Goal: Task Accomplishment & Management: Manage account settings

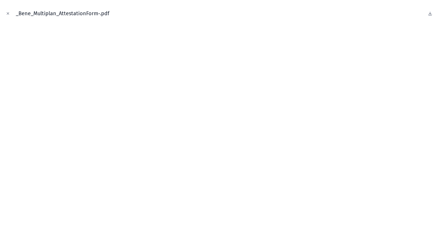
scroll to position [138, 0]
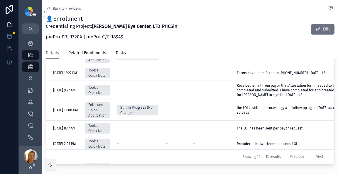
scroll to position [204, 0]
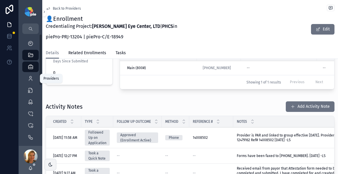
click at [26, 77] on div "Providers 302" at bounding box center [30, 78] width 9 height 9
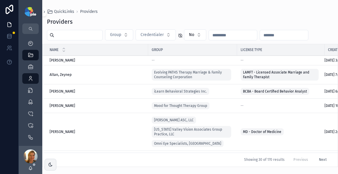
click at [69, 129] on td "Aronsky, Michael Aronsky, Michael" at bounding box center [96, 132] width 106 height 38
click at [70, 132] on span "Aronsky, Michael" at bounding box center [63, 132] width 26 height 5
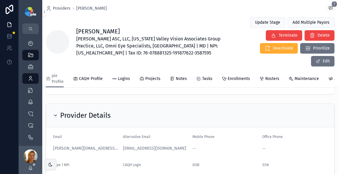
scroll to position [33, 0]
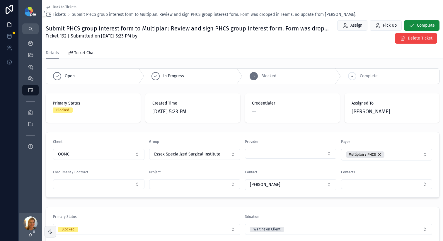
scroll to position [143, 0]
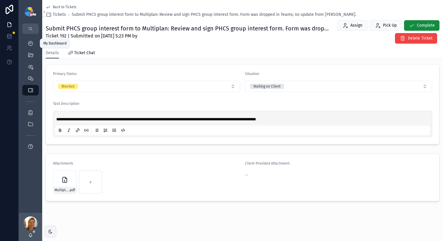
click at [30, 42] on icon "scrollable content" at bounding box center [31, 43] width 6 height 6
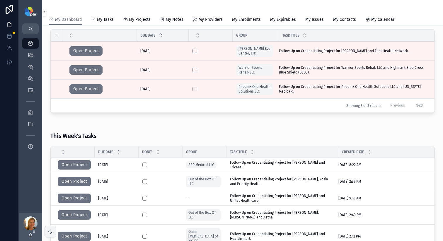
scroll to position [123, 0]
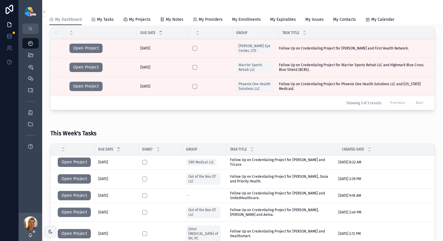
click at [79, 164] on button "Open Project" at bounding box center [74, 162] width 33 height 9
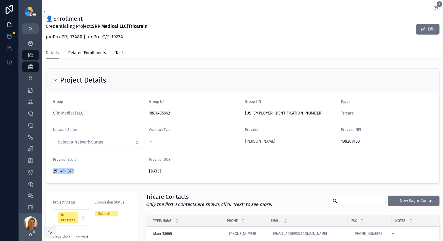
drag, startPoint x: 51, startPoint y: 171, endPoint x: 79, endPoint y: 171, distance: 28.2
click at [79, 171] on form "Group SRP Medical LLC Group NPI 1881485662 Group TIN 84-3414511 Payor Tricare N…" at bounding box center [243, 137] width 394 height 91
copy span "251-49-1379"
click at [165, 114] on span "1881485662" at bounding box center [195, 114] width 92 height 6
click at [260, 140] on span "Puckett, Sonya" at bounding box center [260, 142] width 31 height 6
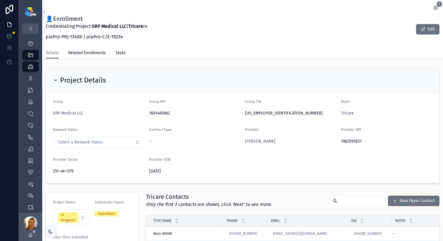
click at [346, 141] on span "1982091831" at bounding box center [387, 142] width 92 height 6
click at [346, 140] on span "1982091831" at bounding box center [387, 142] width 92 height 6
copy span "1982091831"
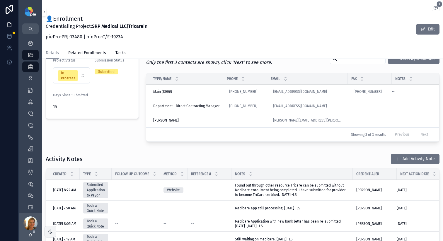
scroll to position [184, 0]
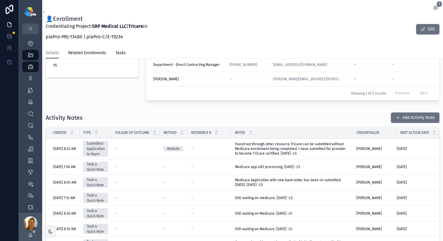
click at [409, 121] on button "Add Activity Note" at bounding box center [415, 118] width 49 height 11
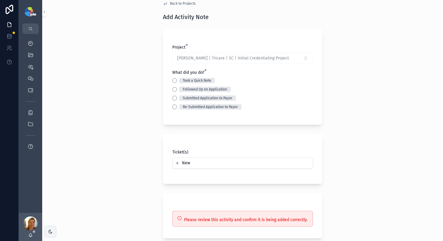
scroll to position [9, 0]
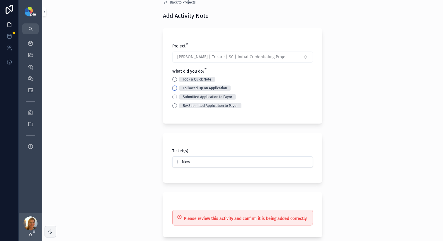
click at [172, 88] on button "Followed Up on Application" at bounding box center [174, 88] width 5 height 5
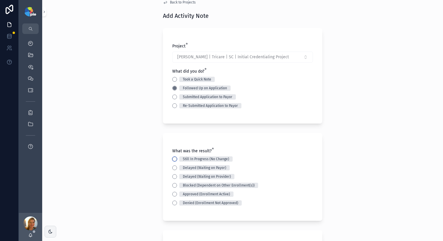
click at [172, 160] on button "Still In Progress (No Change)" at bounding box center [174, 159] width 5 height 5
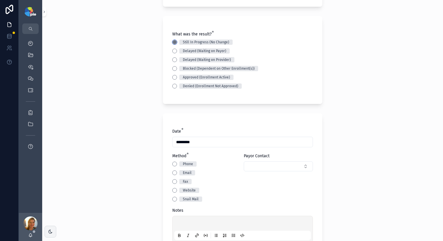
scroll to position [137, 0]
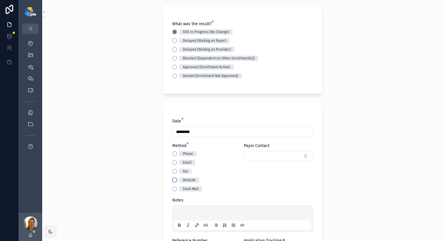
click at [173, 182] on button "Website" at bounding box center [174, 180] width 5 height 5
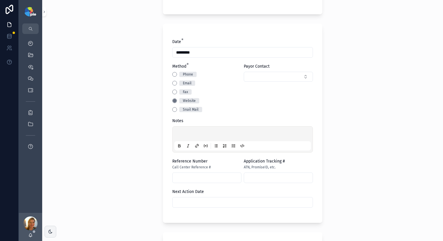
click at [198, 134] on p "scrollable content" at bounding box center [244, 135] width 137 height 6
click at [195, 177] on input "scrollable content" at bounding box center [207, 178] width 69 height 8
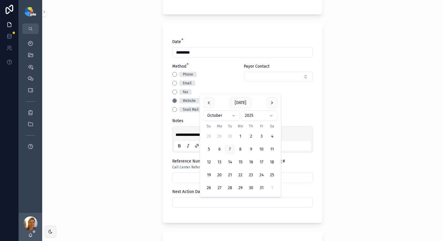
click at [207, 200] on input "scrollable content" at bounding box center [243, 203] width 140 height 8
click at [229, 163] on button "14" at bounding box center [230, 162] width 11 height 11
type input "**********"
click at [140, 180] on div "**********" at bounding box center [242, 120] width 401 height 241
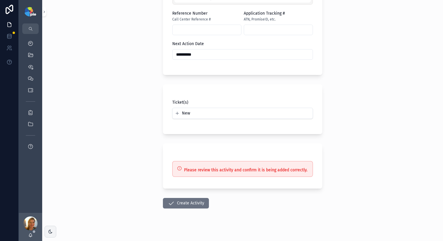
scroll to position [369, 0]
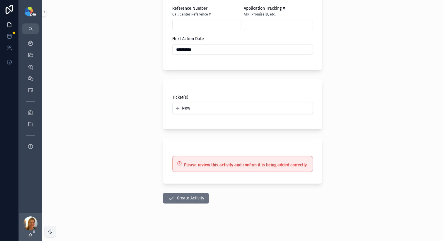
click at [171, 200] on icon "scrollable content" at bounding box center [171, 198] width 7 height 7
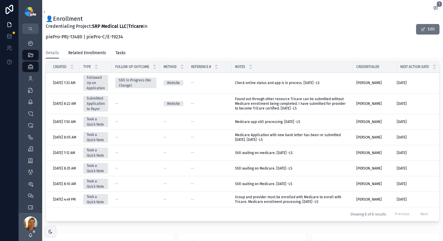
scroll to position [105, 0]
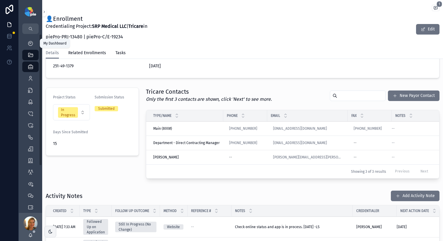
click at [28, 45] on icon "scrollable content" at bounding box center [31, 43] width 6 height 6
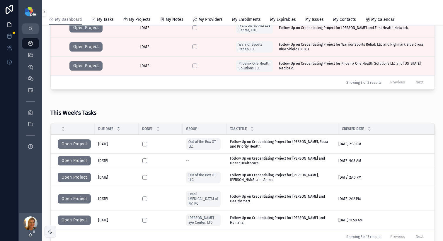
scroll to position [83, 0]
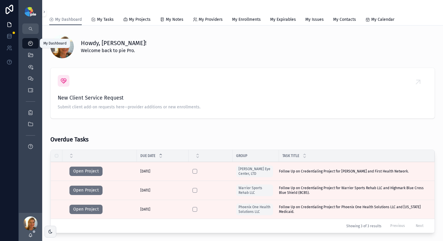
scroll to position [166, 0]
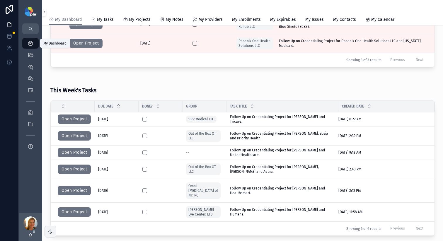
click at [26, 43] on div "My Dashboard" at bounding box center [30, 43] width 9 height 9
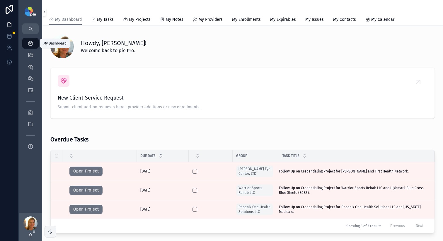
click at [30, 55] on icon "scrollable content" at bounding box center [31, 55] width 6 height 6
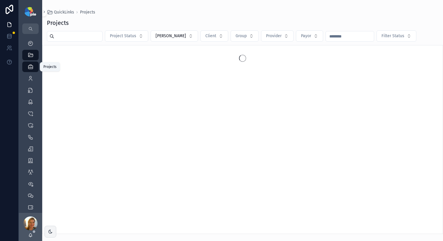
click at [33, 65] on icon "scrollable content" at bounding box center [31, 67] width 6 height 6
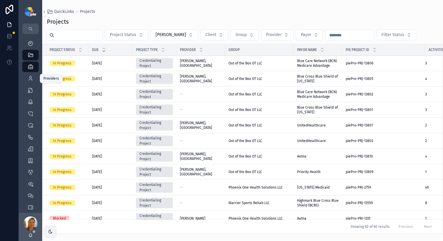
click at [32, 80] on icon "scrollable content" at bounding box center [31, 79] width 6 height 6
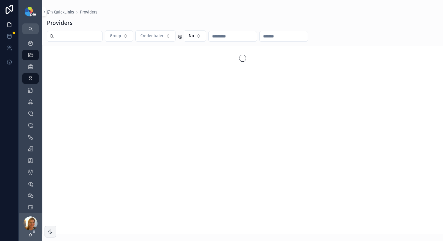
click at [75, 40] on div "scrollable content" at bounding box center [75, 36] width 56 height 11
click at [76, 38] on input "scrollable content" at bounding box center [78, 36] width 48 height 8
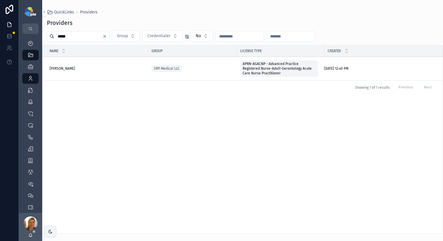
type input "*****"
click at [61, 67] on span "Puckett, Sonya" at bounding box center [63, 68] width 26 height 5
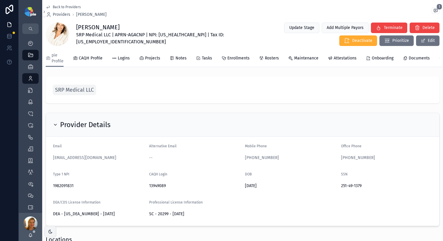
click at [150, 60] on span "Projects" at bounding box center [152, 58] width 15 height 6
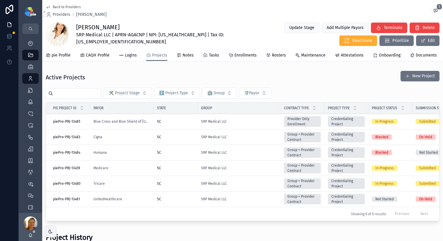
click at [138, 171] on div "Medicare" at bounding box center [122, 168] width 57 height 5
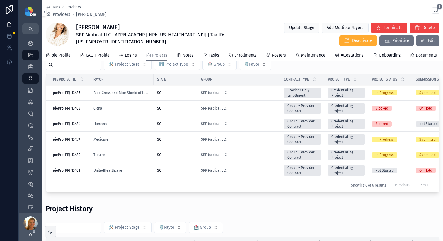
scroll to position [15, 0]
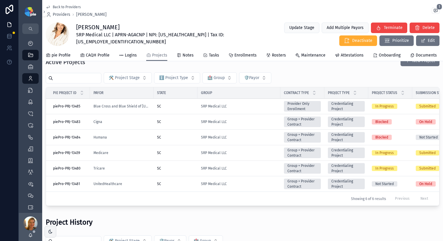
click at [172, 109] on div "SC" at bounding box center [175, 106] width 37 height 5
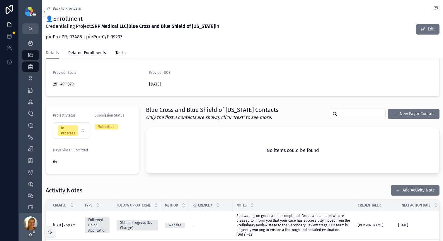
scroll to position [128, 0]
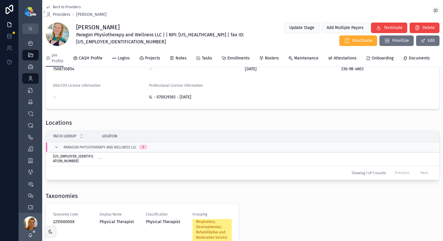
scroll to position [134, 0]
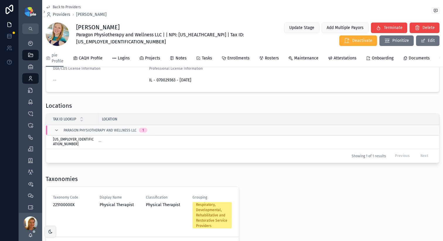
click at [352, 59] on span "Attestations" at bounding box center [345, 58] width 23 height 6
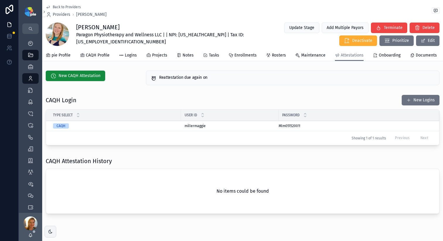
click at [0, 0] on icon "scrollable content" at bounding box center [0, 0] width 0 height 0
click at [67, 53] on span "pie Profile" at bounding box center [61, 56] width 19 height 6
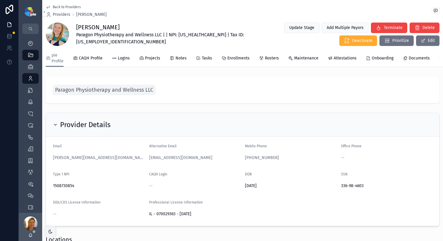
click at [421, 41] on span "scrollable content" at bounding box center [423, 40] width 5 height 5
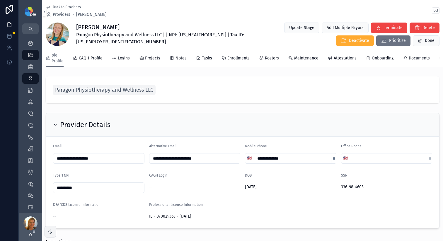
click at [178, 190] on div "--" at bounding box center [195, 187] width 92 height 6
click at [153, 190] on div "--" at bounding box center [195, 187] width 92 height 6
click at [419, 42] on button "Done" at bounding box center [426, 40] width 27 height 11
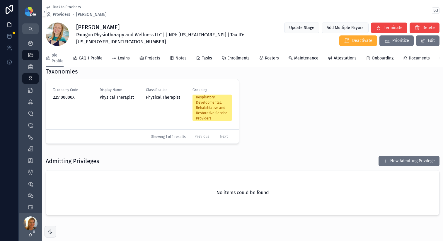
scroll to position [240, 0]
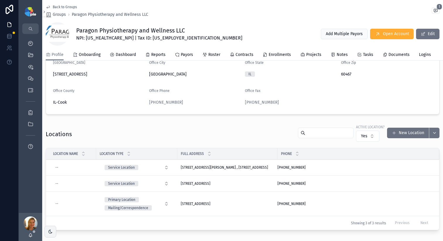
scroll to position [193, 0]
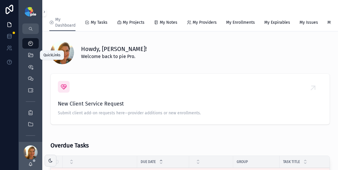
click at [34, 56] on div "QuickLinks" at bounding box center [30, 54] width 9 height 9
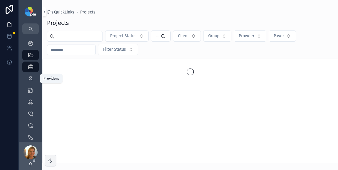
click at [31, 75] on div "Providers 302" at bounding box center [30, 78] width 9 height 9
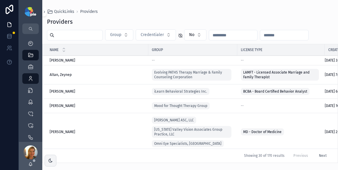
click at [77, 36] on input "scrollable content" at bounding box center [78, 35] width 48 height 8
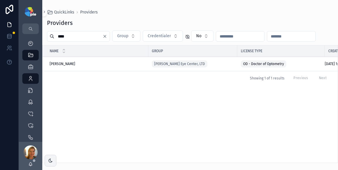
type input "****"
click at [64, 63] on span "[PERSON_NAME]" at bounding box center [63, 64] width 26 height 5
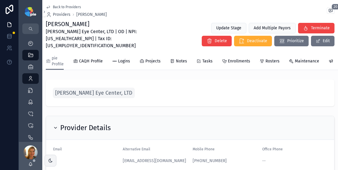
click at [151, 58] on span "Projects" at bounding box center [152, 61] width 15 height 6
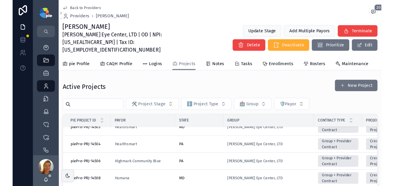
scroll to position [268, 0]
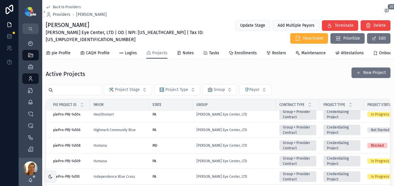
click at [128, 168] on td "Humana" at bounding box center [119, 161] width 59 height 16
click at [132, 163] on div "Humana" at bounding box center [120, 161] width 52 height 5
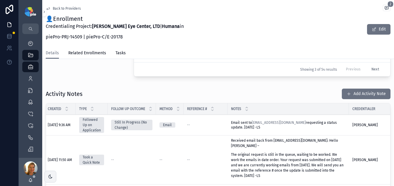
scroll to position [1, 0]
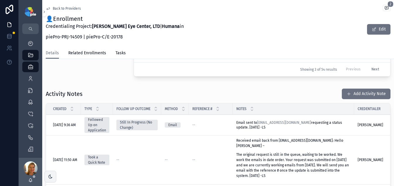
click at [337, 98] on button "Add Activity Note" at bounding box center [366, 94] width 49 height 11
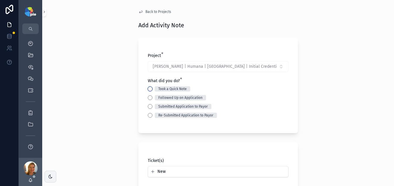
click at [148, 89] on button "Took a Quick Note" at bounding box center [150, 89] width 5 height 5
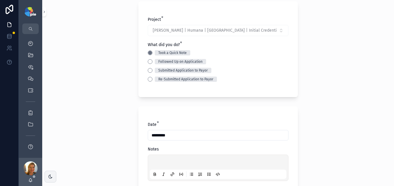
click at [160, 162] on p "scrollable content" at bounding box center [219, 163] width 137 height 6
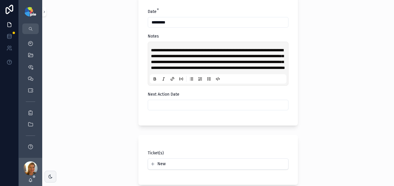
scroll to position [150, 0]
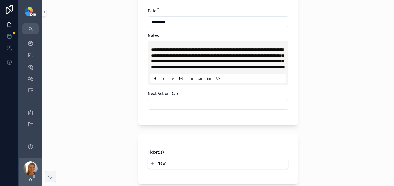
click at [157, 69] on span "**********" at bounding box center [218, 59] width 134 height 22
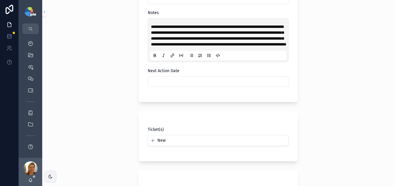
scroll to position [227, 0]
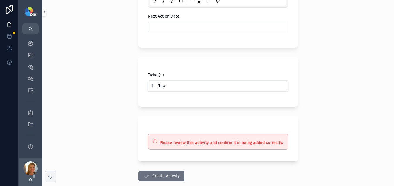
click at [218, 31] on input "scrollable content" at bounding box center [218, 27] width 140 height 8
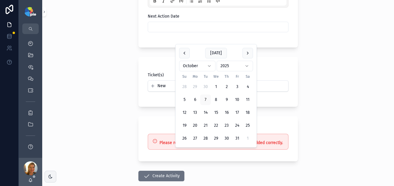
click at [194, 124] on button "20" at bounding box center [195, 125] width 11 height 11
type input "**********"
click at [117, 93] on div "**********" at bounding box center [218, 93] width 352 height 186
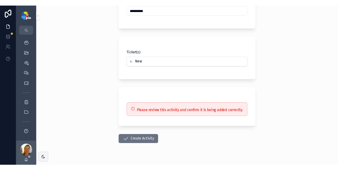
scroll to position [272, 0]
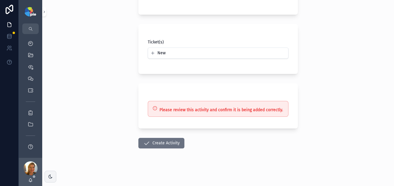
click at [171, 144] on button "Create Activity" at bounding box center [161, 143] width 46 height 11
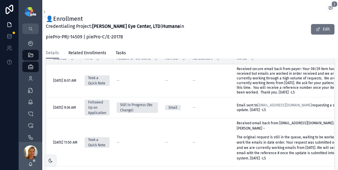
click at [209, 40] on div "👤Enrollment Credentialing Project: Ludwick Eye Center, LTD | Humana in piePro-P…" at bounding box center [190, 29] width 288 height 29
click at [28, 80] on icon "scrollable content" at bounding box center [31, 79] width 6 height 6
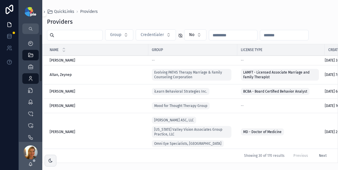
click at [83, 32] on input "scrollable content" at bounding box center [78, 35] width 48 height 8
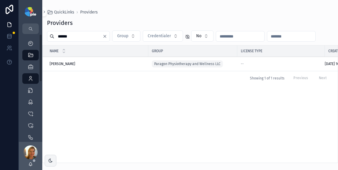
type input "******"
click at [149, 127] on div "Name Group License Type Created Miller, Maggie Miller, Maggie Paragon Physiothe…" at bounding box center [190, 103] width 295 height 117
click at [64, 65] on span "Miller, Maggie" at bounding box center [63, 64] width 26 height 5
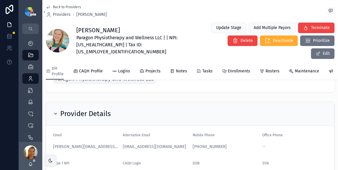
scroll to position [21, 0]
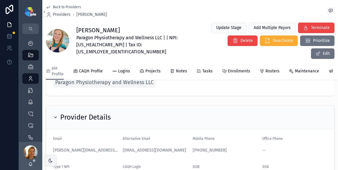
click at [124, 68] on span "Logins" at bounding box center [124, 71] width 12 height 6
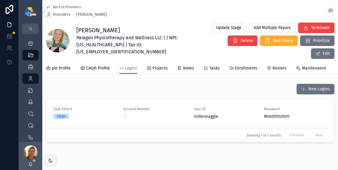
click at [206, 114] on span "millermaggie" at bounding box center [225, 117] width 63 height 6
click at [0, 0] on icon "scrollable content" at bounding box center [0, 0] width 0 height 0
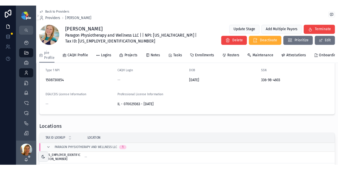
scroll to position [101, 0]
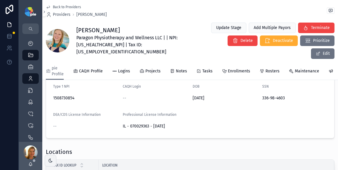
click at [153, 68] on span "Projects" at bounding box center [152, 71] width 15 height 6
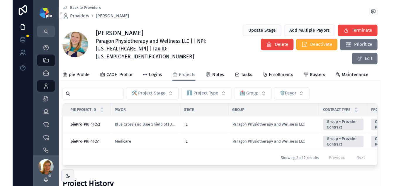
scroll to position [21, 0]
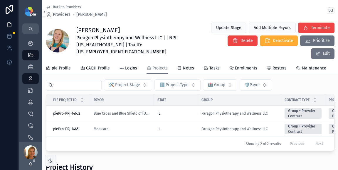
click at [134, 127] on div "Medicare" at bounding box center [122, 129] width 57 height 5
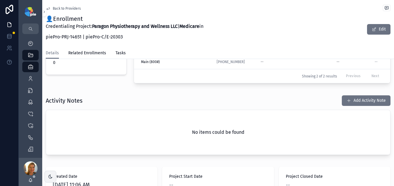
scroll to position [183, 0]
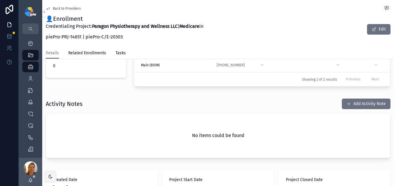
click at [337, 106] on span "scrollable content" at bounding box center [349, 103] width 5 height 5
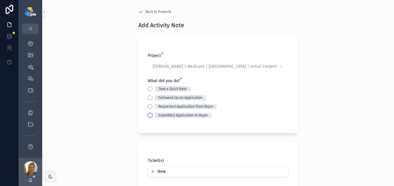
click at [150, 115] on button "Submitted Application to Payor" at bounding box center [150, 115] width 5 height 5
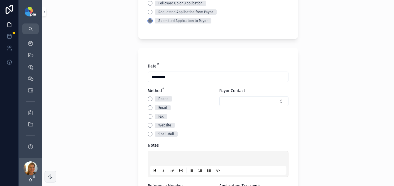
scroll to position [95, 0]
click at [149, 124] on button "Website" at bounding box center [150, 125] width 5 height 5
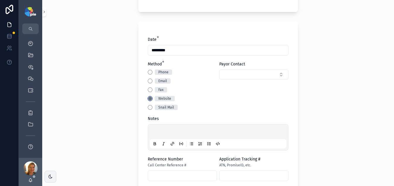
scroll to position [126, 0]
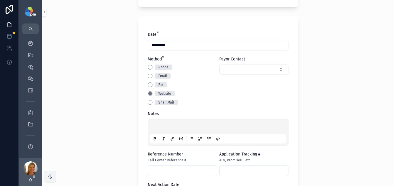
click at [167, 125] on p "scrollable content" at bounding box center [219, 128] width 137 height 6
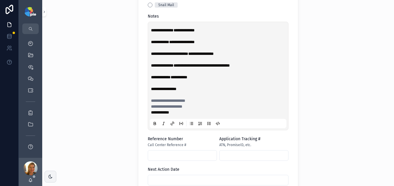
scroll to position [230, 0]
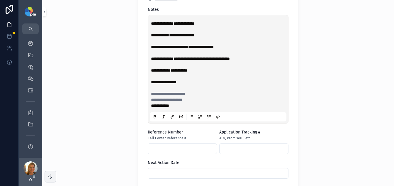
click at [244, 149] on input "scrollable content" at bounding box center [254, 149] width 69 height 8
paste input "**********"
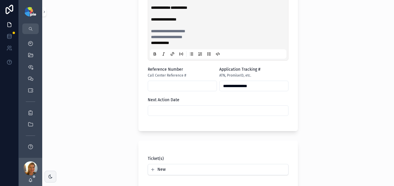
scroll to position [304, 0]
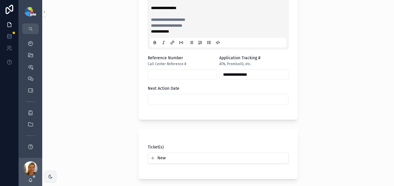
type input "**********"
click at [182, 98] on input "scrollable content" at bounding box center [218, 99] width 140 height 8
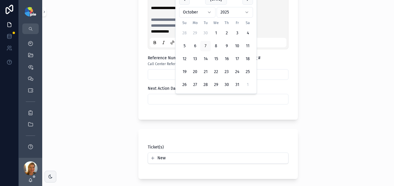
click at [205, 82] on button "28" at bounding box center [205, 84] width 11 height 11
type input "**********"
drag, startPoint x: 102, startPoint y: 130, endPoint x: 106, endPoint y: 128, distance: 4.2
click at [103, 128] on div "**********" at bounding box center [218, 93] width 352 height 186
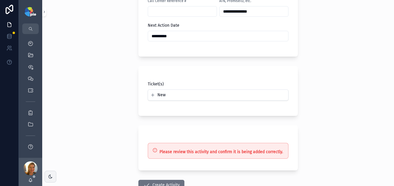
scroll to position [409, 0]
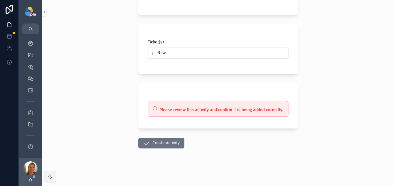
click at [160, 142] on button "Create Activity" at bounding box center [161, 143] width 46 height 11
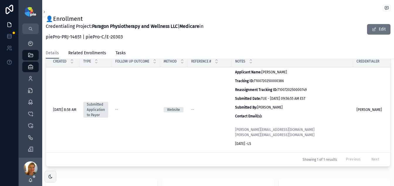
scroll to position [311, 0]
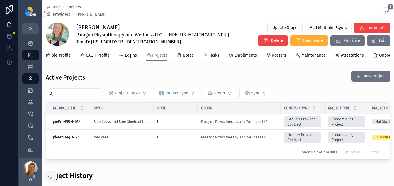
click at [68, 55] on span "pie Profile" at bounding box center [61, 56] width 19 height 6
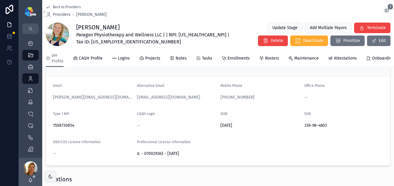
scroll to position [65, 0]
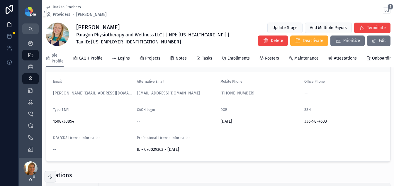
click at [145, 58] on span "Projects" at bounding box center [152, 58] width 15 height 6
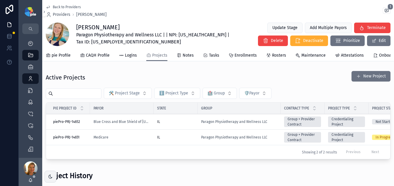
click at [176, 140] on div "IL" at bounding box center [175, 137] width 37 height 5
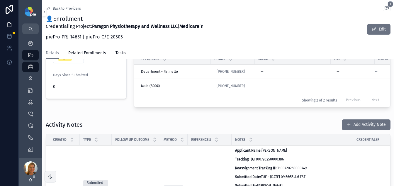
scroll to position [254, 0]
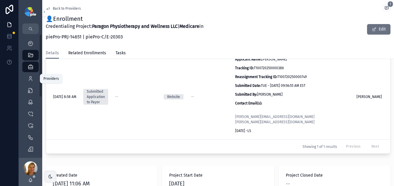
click at [30, 79] on icon "scrollable content" at bounding box center [31, 79] width 6 height 6
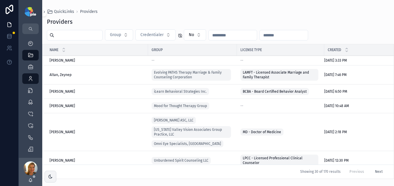
click at [87, 29] on div "Providers Group Credentialer No Name Group License Type Created Allanson, Allan…" at bounding box center [218, 96] width 352 height 165
click at [87, 31] on input "scrollable content" at bounding box center [78, 35] width 48 height 8
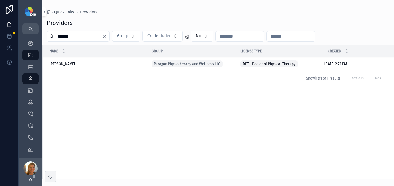
type input "*******"
click at [128, 63] on div "Gentile, Michael Gentile, Michael" at bounding box center [97, 64] width 95 height 5
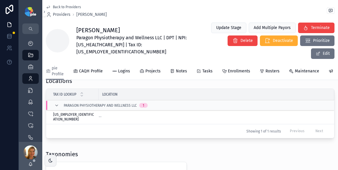
scroll to position [176, 0]
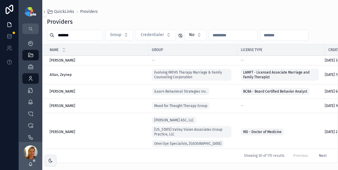
click at [75, 40] on div "*******" at bounding box center [75, 35] width 56 height 11
click at [75, 37] on input "*******" at bounding box center [78, 35] width 48 height 8
type input "******"
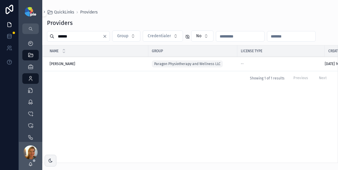
click at [55, 64] on span "Miller, Maggie" at bounding box center [63, 64] width 26 height 5
click at [55, 64] on div "QuickLinks Providers Providers ****** Group Credentialer No Name Group License …" at bounding box center [189, 85] width 295 height 170
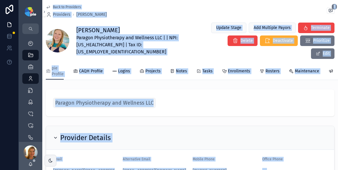
drag, startPoint x: 231, startPoint y: 92, endPoint x: 191, endPoint y: 85, distance: 40.9
click at [231, 97] on div "Paragon Physiotherapy and Wellness LLC" at bounding box center [190, 103] width 274 height 13
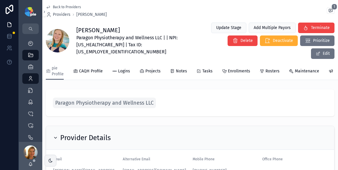
click at [145, 68] on span "Projects" at bounding box center [152, 71] width 15 height 6
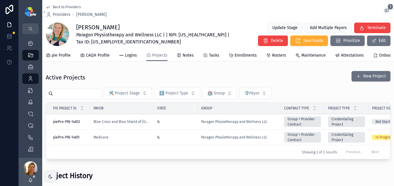
click at [179, 129] on td "IL" at bounding box center [176, 122] width 44 height 16
click at [172, 129] on td "IL" at bounding box center [176, 122] width 44 height 16
click at [172, 124] on div "IL" at bounding box center [175, 121] width 37 height 5
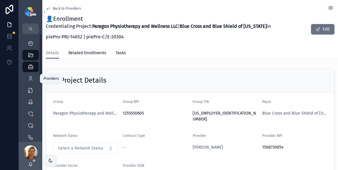
click at [30, 77] on icon "scrollable content" at bounding box center [31, 79] width 6 height 6
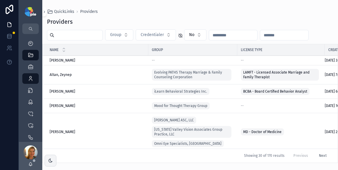
click at [75, 34] on input "scrollable content" at bounding box center [78, 35] width 48 height 8
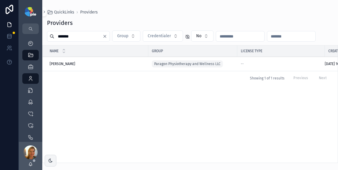
type input "******"
click at [67, 59] on td "Miller, Maggie Miller, Maggie" at bounding box center [96, 64] width 106 height 14
click at [67, 64] on span "Miller, Maggie" at bounding box center [63, 64] width 26 height 5
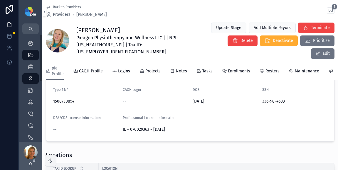
scroll to position [82, 0]
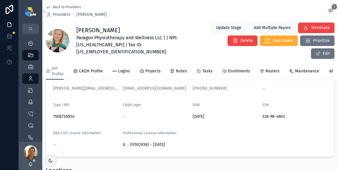
click at [91, 40] on span "Paragon Physiotherapy and Wellness LLC | | NPI: 1508730854 | Tax ID: 88-1565640" at bounding box center [139, 44] width 127 height 21
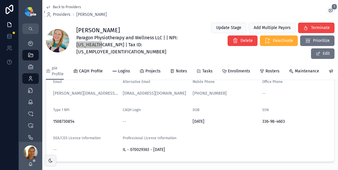
scroll to position [75, 0]
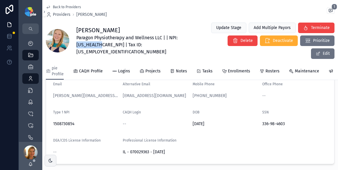
click at [0, 0] on icon "scrollable content" at bounding box center [0, 0] width 0 height 0
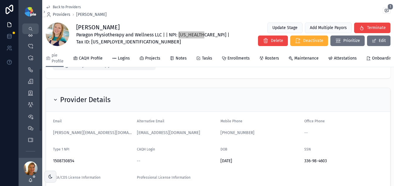
scroll to position [77, 0]
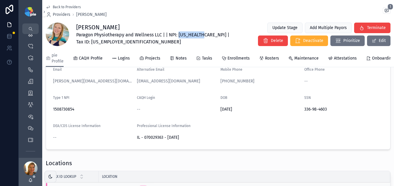
click at [0, 0] on icon "scrollable content" at bounding box center [0, 0] width 0 height 0
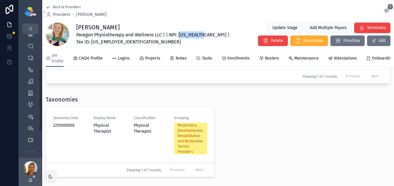
scroll to position [214, 0]
click at [144, 58] on div "Projects" at bounding box center [149, 58] width 21 height 6
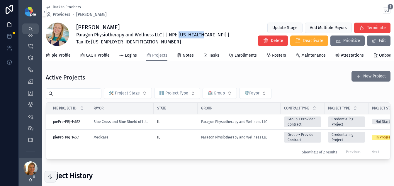
click at [175, 124] on div "IL" at bounding box center [175, 121] width 37 height 5
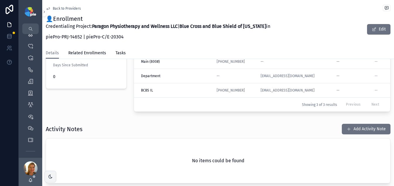
scroll to position [233, 0]
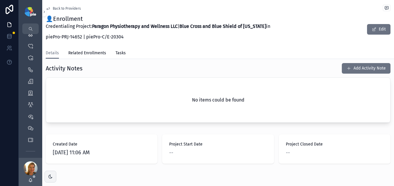
click at [337, 78] on div "Activity Notes Add Activity Note No items could be found" at bounding box center [218, 93] width 345 height 60
click at [337, 74] on button "Add Activity Note" at bounding box center [366, 68] width 49 height 11
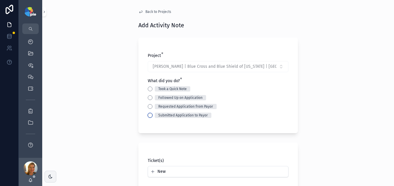
click at [148, 116] on button "Submitted Application to Payor" at bounding box center [150, 115] width 5 height 5
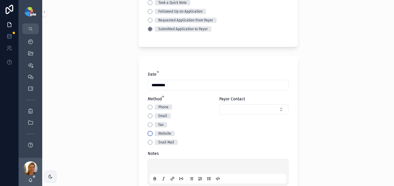
click at [148, 134] on button "Website" at bounding box center [150, 133] width 5 height 5
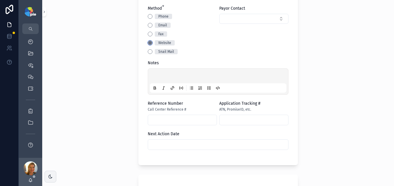
scroll to position [195, 0]
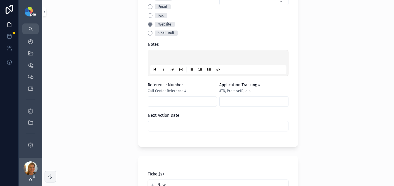
click at [167, 58] on p "scrollable content" at bounding box center [219, 58] width 137 height 6
drag, startPoint x: 254, startPoint y: 57, endPoint x: 270, endPoint y: 59, distance: 16.2
click at [270, 59] on p "**********" at bounding box center [219, 58] width 137 height 6
copy span "******"
click at [223, 103] on input "scrollable content" at bounding box center [254, 101] width 69 height 8
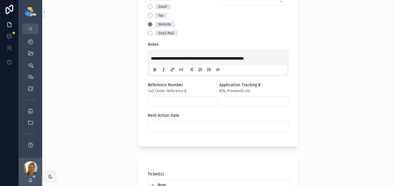
paste input "******"
type input "******"
click at [275, 58] on p "**********" at bounding box center [219, 58] width 137 height 6
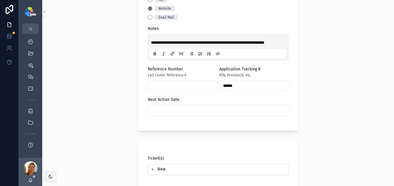
scroll to position [233, 0]
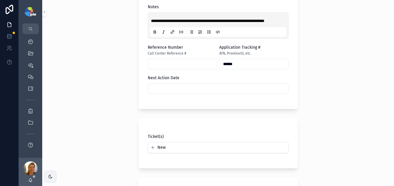
click at [219, 93] on input "scrollable content" at bounding box center [218, 88] width 140 height 8
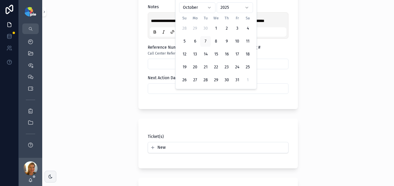
click at [204, 81] on button "28" at bounding box center [205, 80] width 11 height 11
type input "**********"
click at [102, 94] on div "**********" at bounding box center [218, 93] width 352 height 186
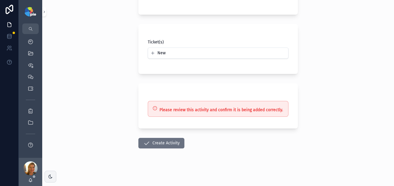
scroll to position [333, 0]
click at [163, 139] on button "Create Activity" at bounding box center [161, 143] width 46 height 11
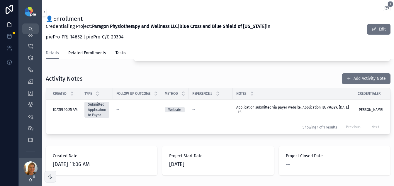
scroll to position [176, 0]
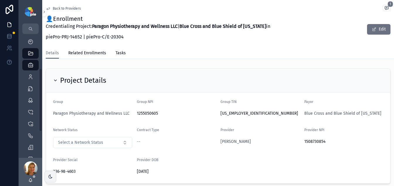
scroll to position [68, 0]
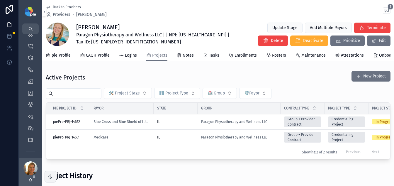
click at [275, 140] on div "Paragon Physiotherapy and Wellness LLC" at bounding box center [239, 137] width 76 height 5
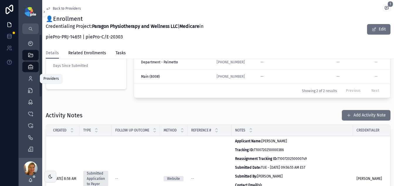
click at [26, 80] on link "Providers 302" at bounding box center [30, 78] width 16 height 11
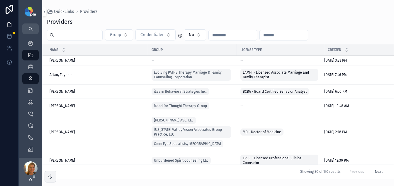
click at [83, 36] on input "scrollable content" at bounding box center [78, 35] width 48 height 8
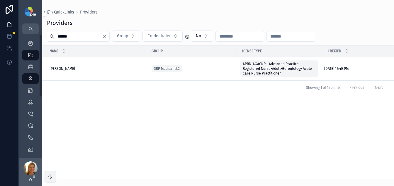
type input "*****"
click at [69, 69] on span "Puckett, Sonya" at bounding box center [63, 68] width 26 height 5
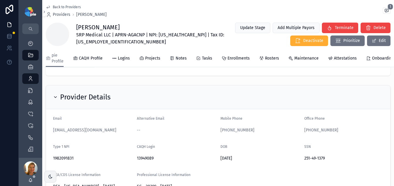
scroll to position [29, 0]
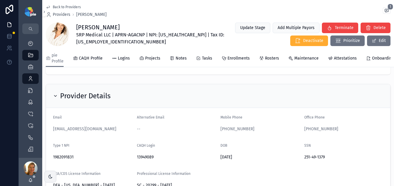
click at [154, 60] on span "Projects" at bounding box center [152, 58] width 15 height 6
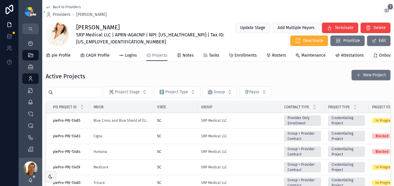
scroll to position [2, 0]
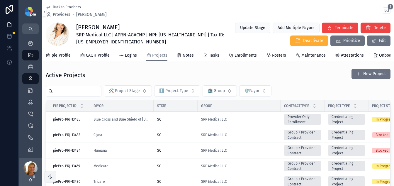
click at [187, 122] on div "SC" at bounding box center [175, 119] width 37 height 5
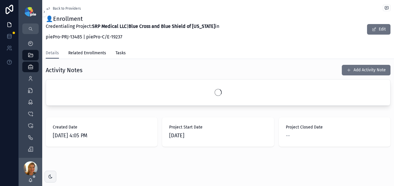
scroll to position [207, 0]
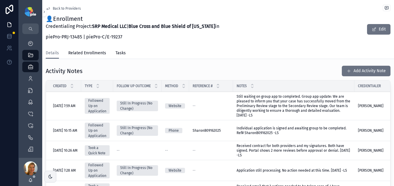
click at [294, 135] on span "Individual application is signed and awaiting group to be completed. Ref# Sharo…" at bounding box center [292, 130] width 111 height 9
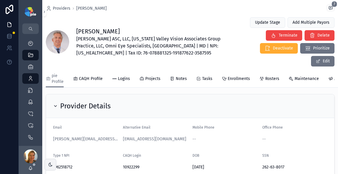
scroll to position [43, 0]
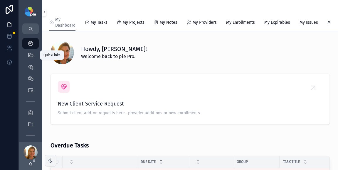
click at [26, 54] on div "QuickLinks" at bounding box center [30, 54] width 9 height 9
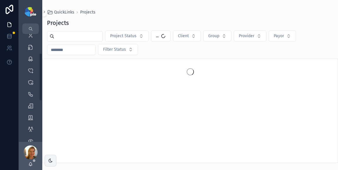
scroll to position [54, 0]
click at [33, 108] on div "Groups" at bounding box center [30, 106] width 9 height 9
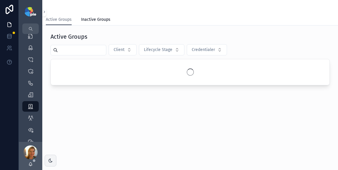
click at [72, 53] on input "scrollable content" at bounding box center [82, 50] width 48 height 8
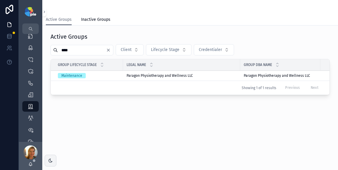
type input "****"
click at [126, 77] on td "Paragon Physiotherapy and Wellness LLC Paragon Physiotherapy and Wellness LLC" at bounding box center [181, 76] width 117 height 10
click at [132, 75] on span "Paragon Physiotherapy and Wellness LLC" at bounding box center [159, 75] width 66 height 5
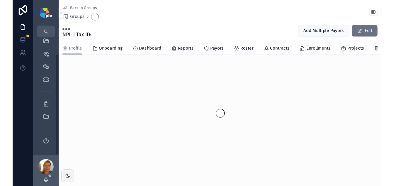
scroll to position [18, 0]
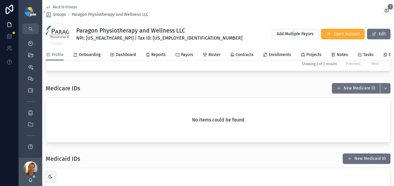
scroll to position [351, 0]
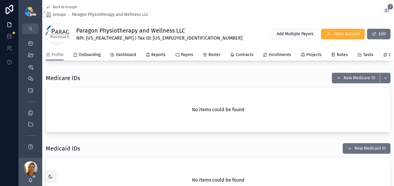
click at [205, 109] on div "No items could be found" at bounding box center [218, 109] width 344 height 45
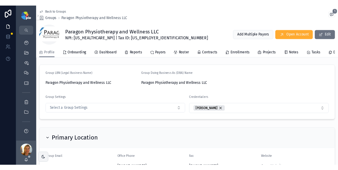
scroll to position [34, 0]
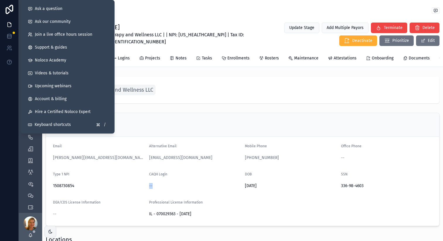
scroll to position [240, 0]
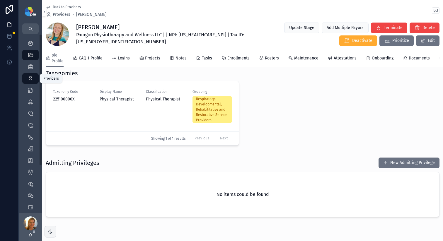
click at [33, 82] on div "Providers 302" at bounding box center [30, 78] width 9 height 9
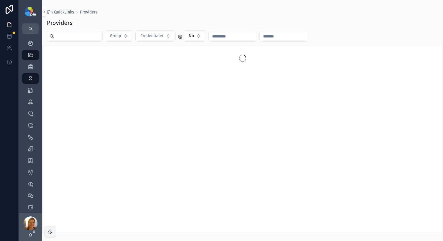
click at [91, 35] on input "scrollable content" at bounding box center [78, 36] width 48 height 8
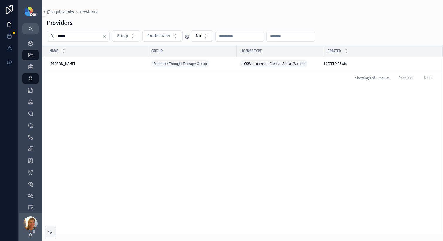
type input "*****"
click at [67, 63] on span "[PERSON_NAME]" at bounding box center [63, 64] width 26 height 5
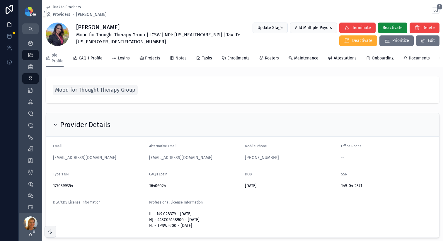
click at [156, 60] on span "Projects" at bounding box center [152, 58] width 15 height 6
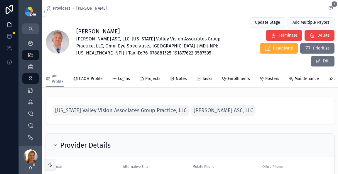
scroll to position [43, 0]
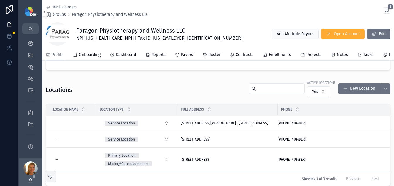
scroll to position [187, 0]
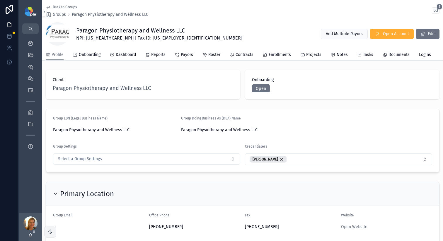
click at [21, 180] on div "My Dashboard QuickLinks Priorities Meetings Tickets Reports Payor Reports App F…" at bounding box center [30, 123] width 23 height 179
click at [35, 87] on div "Tickets" at bounding box center [30, 90] width 9 height 9
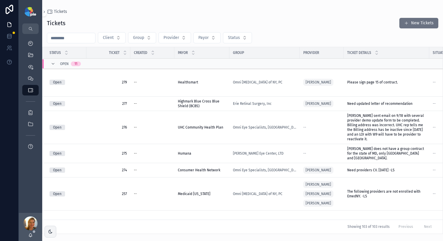
click at [71, 40] on input "scrollable content" at bounding box center [71, 38] width 48 height 8
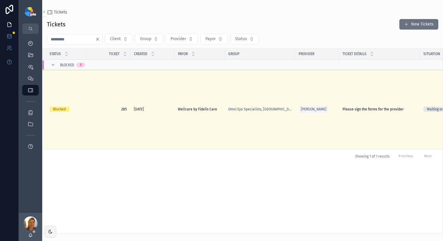
type input "***"
click at [116, 37] on span "Client" at bounding box center [115, 39] width 11 height 6
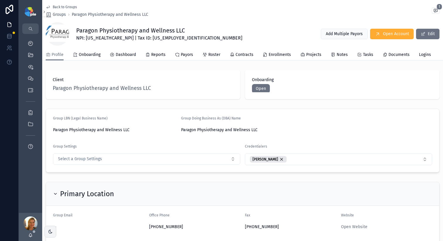
click at [60, 13] on span "Groups" at bounding box center [59, 15] width 13 height 6
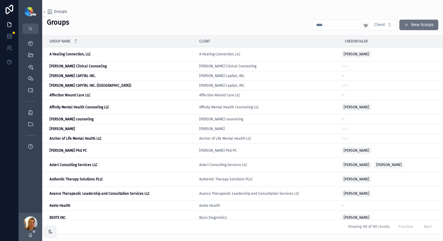
click at [345, 27] on input "scrollable content" at bounding box center [337, 25] width 48 height 8
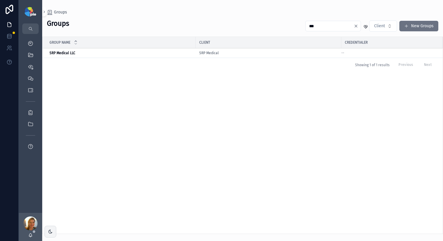
type input "***"
click at [154, 129] on div "Group Name Client Credentialer SRP Medical LLC SRP Medical LLC SRP Medical -- S…" at bounding box center [243, 135] width 401 height 197
click at [60, 54] on strong "SRP Medical LLC" at bounding box center [63, 53] width 26 height 4
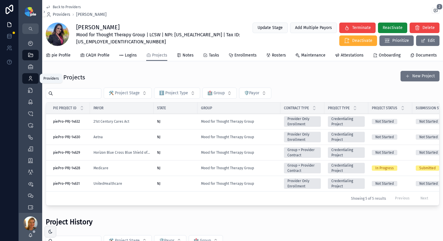
click at [34, 79] on div "Providers 302" at bounding box center [30, 78] width 9 height 9
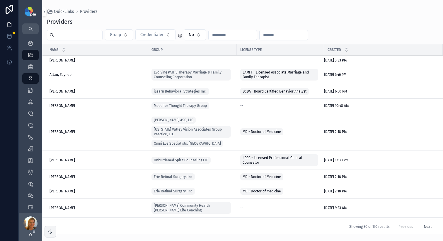
click at [61, 35] on input "scrollable content" at bounding box center [78, 35] width 48 height 8
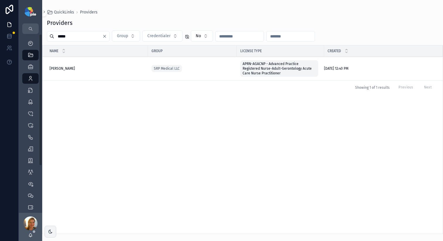
type input "*****"
click at [77, 67] on div "[PERSON_NAME] [PERSON_NAME]" at bounding box center [97, 68] width 95 height 5
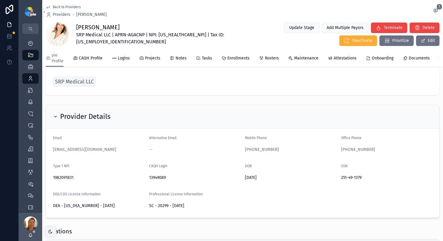
scroll to position [9, 0]
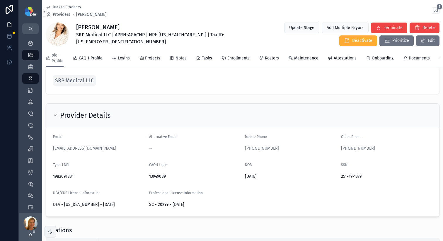
click at [152, 58] on span "Projects" at bounding box center [152, 58] width 15 height 6
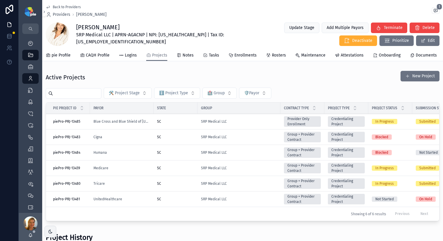
click at [256, 124] on div "SRP Medical LLC" at bounding box center [239, 121] width 76 height 5
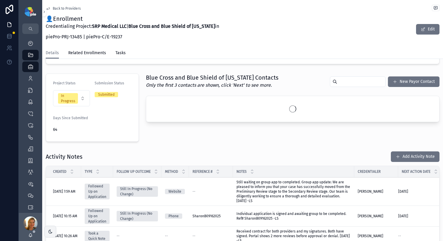
scroll to position [167, 0]
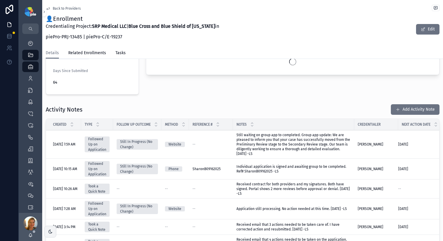
click at [396, 109] on span "scrollable content" at bounding box center [398, 109] width 5 height 5
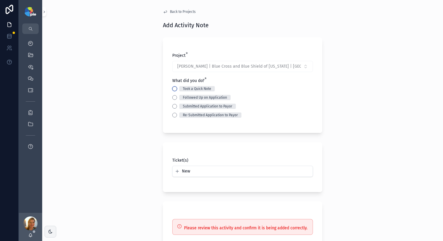
click at [172, 87] on button "Took a Quick Note" at bounding box center [174, 89] width 5 height 5
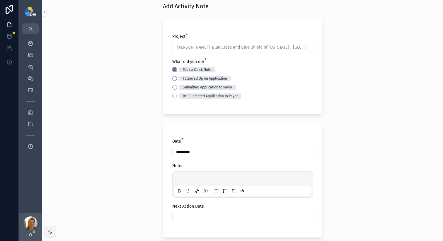
scroll to position [83, 0]
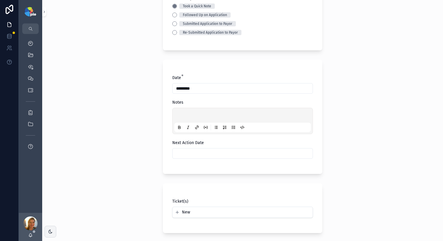
click at [175, 111] on div "scrollable content" at bounding box center [243, 121] width 137 height 22
click at [175, 113] on div "scrollable content" at bounding box center [243, 121] width 137 height 22
click at [192, 111] on div "scrollable content" at bounding box center [243, 121] width 137 height 22
click at [191, 113] on div "scrollable content" at bounding box center [243, 121] width 137 height 22
click at [190, 115] on p "scrollable content" at bounding box center [244, 117] width 137 height 6
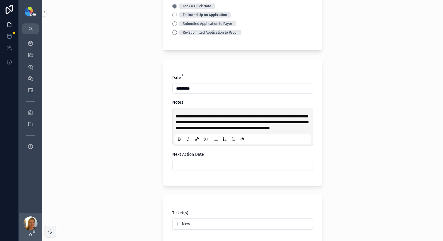
click at [248, 123] on span "**********" at bounding box center [242, 122] width 133 height 16
click at [246, 122] on span "**********" at bounding box center [242, 122] width 133 height 16
click at [304, 129] on span "**********" at bounding box center [242, 122] width 133 height 16
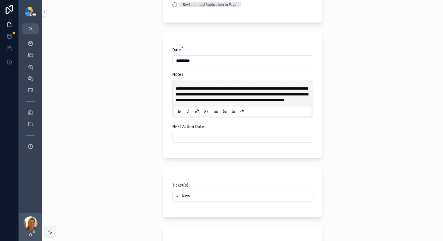
scroll to position [118, 0]
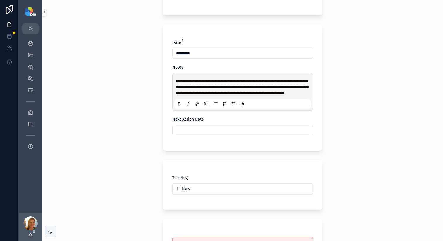
click at [215, 134] on input "scrollable content" at bounding box center [243, 130] width 140 height 8
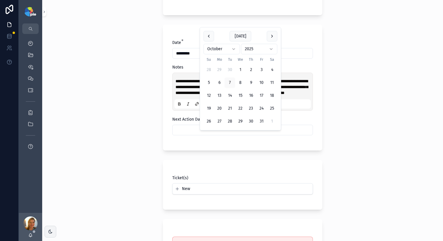
click at [261, 83] on button "10" at bounding box center [262, 83] width 11 height 11
type input "**********"
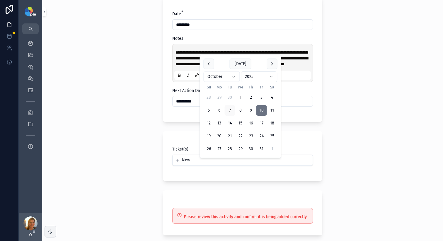
scroll to position [204, 0]
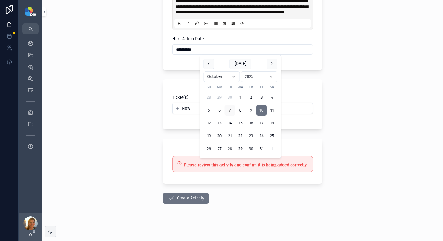
click at [195, 195] on button "Create Activity" at bounding box center [186, 198] width 46 height 11
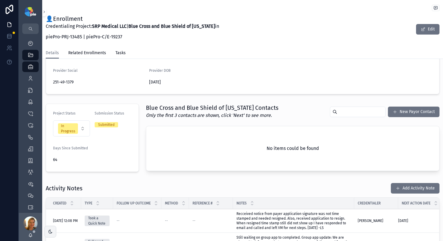
scroll to position [16, 0]
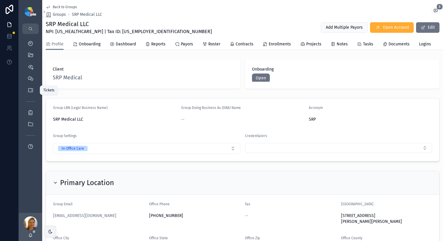
click at [28, 90] on icon "scrollable content" at bounding box center [31, 90] width 6 height 6
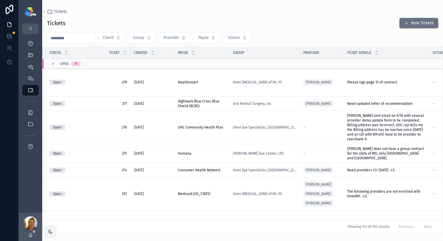
click at [75, 40] on input "scrollable content" at bounding box center [71, 38] width 48 height 8
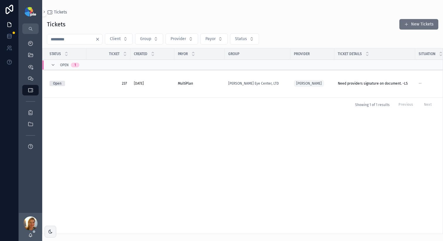
type input "***"
click at [276, 84] on div "[PERSON_NAME] Eye Center, LTD" at bounding box center [257, 83] width 59 height 5
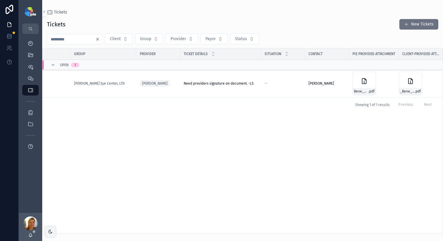
click at [0, 0] on icon "scrollable content" at bounding box center [0, 0] width 0 height 0
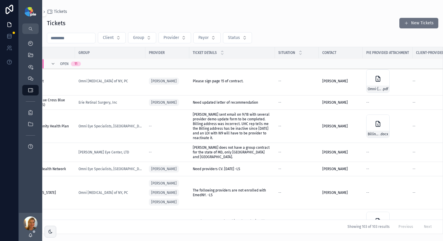
scroll to position [0, 155]
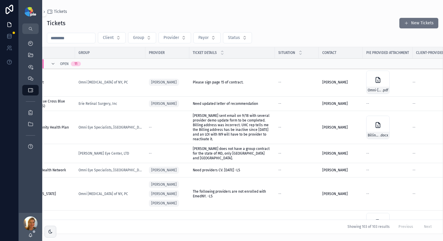
click at [72, 36] on input "***" at bounding box center [71, 38] width 48 height 8
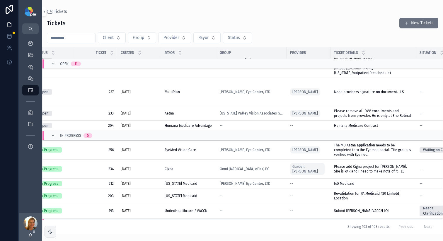
scroll to position [341, 13]
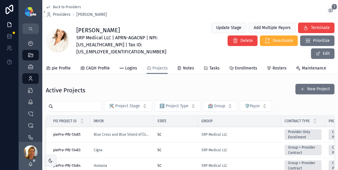
click at [68, 16] on span "Providers" at bounding box center [62, 15] width 18 height 6
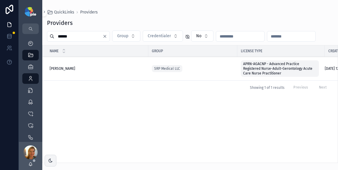
click at [68, 38] on input "*****" at bounding box center [78, 36] width 48 height 8
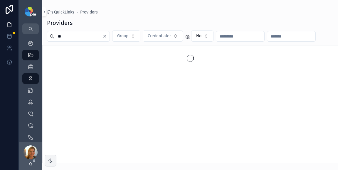
type input "*"
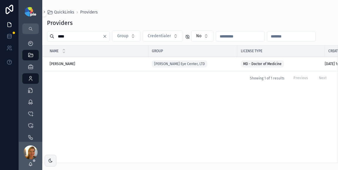
type input "****"
click at [54, 62] on span "Bene, David" at bounding box center [63, 64] width 26 height 5
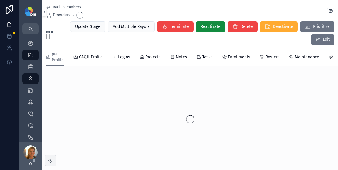
click at [147, 59] on span "Projects" at bounding box center [152, 57] width 15 height 6
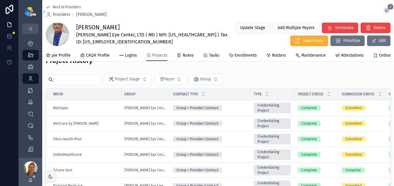
scroll to position [54, 0]
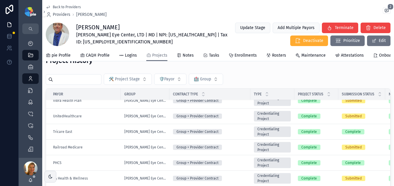
click at [108, 165] on div "PHCS" at bounding box center [85, 162] width 64 height 5
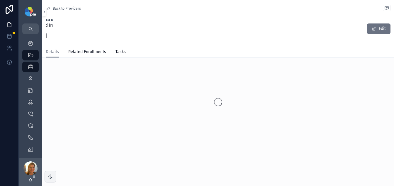
scroll to position [9, 0]
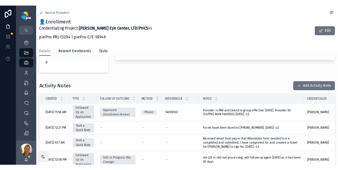
scroll to position [203, 0]
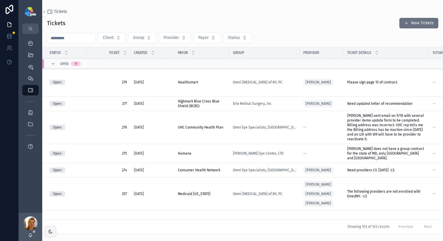
click at [92, 40] on input "scrollable content" at bounding box center [71, 38] width 48 height 8
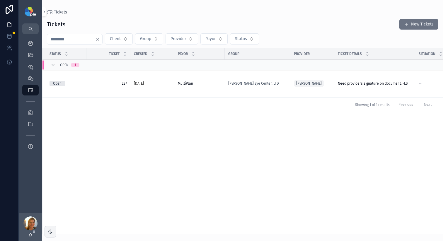
type input "***"
click at [420, 84] on span "--" at bounding box center [420, 83] width 3 height 5
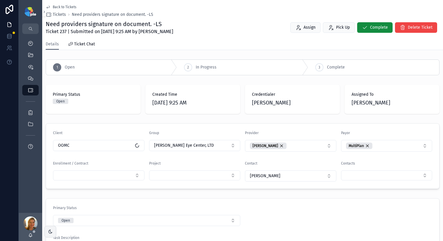
click at [374, 30] on span "Complete" at bounding box center [379, 28] width 18 height 6
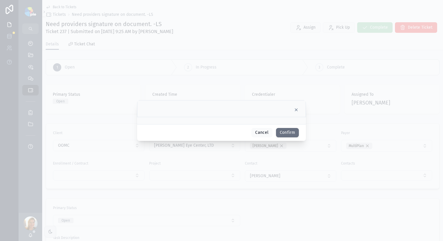
click at [290, 130] on button "Confirm" at bounding box center [287, 132] width 23 height 9
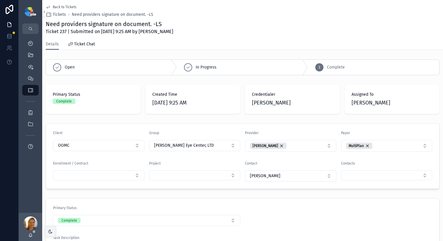
click at [28, 55] on icon "scrollable content" at bounding box center [31, 55] width 6 height 6
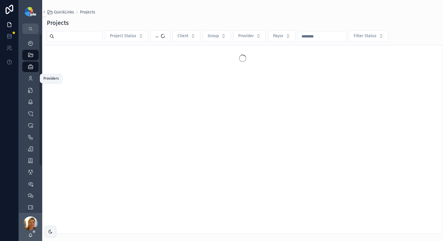
click at [33, 81] on icon "scrollable content" at bounding box center [31, 79] width 6 height 6
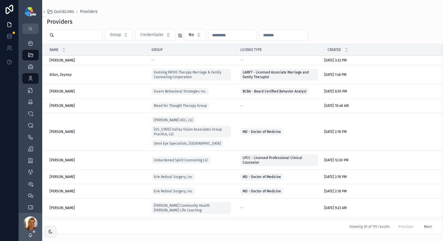
click at [70, 39] on input "scrollable content" at bounding box center [78, 35] width 48 height 8
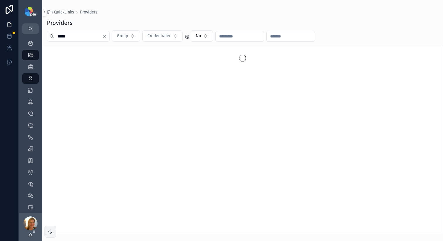
type input "*****"
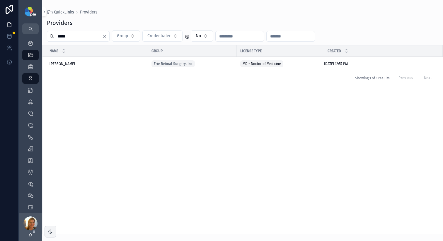
click at [60, 66] on td "Mousa, Raed Mousa, Raed" at bounding box center [96, 64] width 106 height 14
click at [60, 65] on span "Mousa, Raed" at bounding box center [63, 64] width 26 height 5
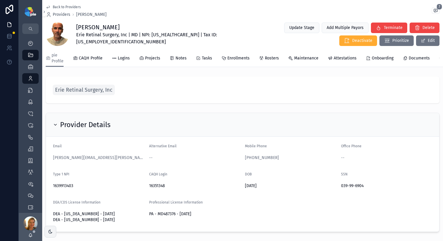
click at [156, 59] on span "Projects" at bounding box center [152, 58] width 15 height 6
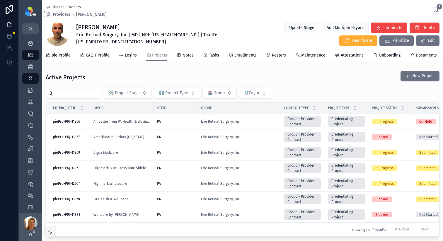
click at [197, 158] on td "PA" at bounding box center [176, 153] width 44 height 16
click at [189, 155] on div "PA" at bounding box center [175, 152] width 37 height 5
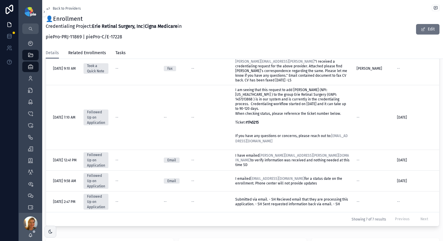
scroll to position [252, 0]
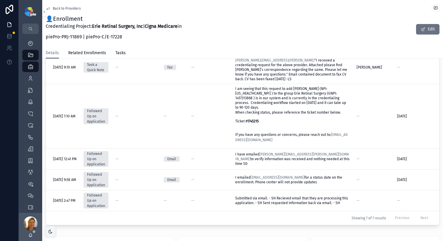
click at [220, 197] on td "--" at bounding box center [210, 201] width 44 height 21
click at [221, 199] on div "--" at bounding box center [210, 201] width 37 height 5
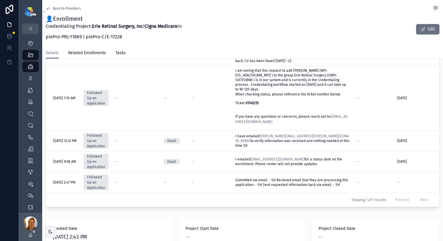
scroll to position [322, 0]
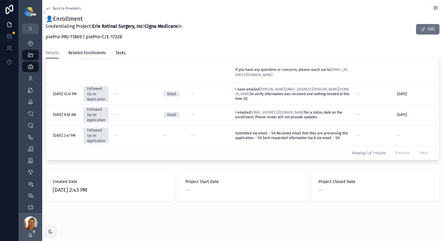
click at [415, 150] on div "Previous Next" at bounding box center [411, 153] width 41 height 9
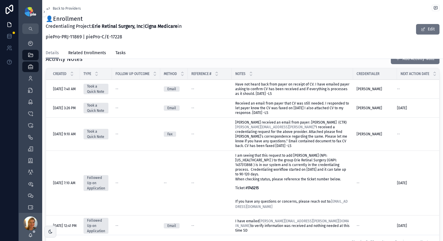
scroll to position [218, 0]
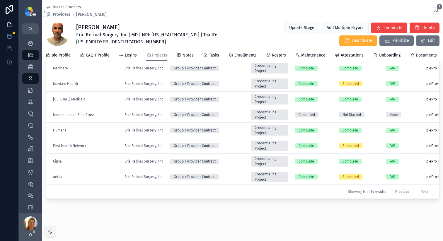
scroll to position [272, 0]
click at [238, 159] on div "Group + Provider Contract" at bounding box center [207, 161] width 74 height 5
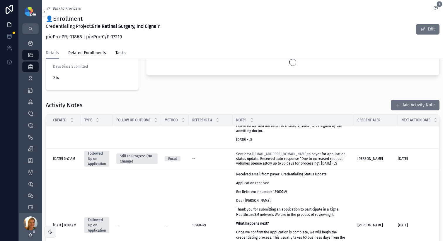
scroll to position [349, 0]
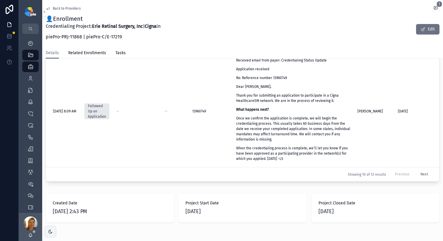
drag, startPoint x: 416, startPoint y: 173, endPoint x: 407, endPoint y: 175, distance: 9.2
click at [417, 173] on button "Next" at bounding box center [425, 174] width 16 height 9
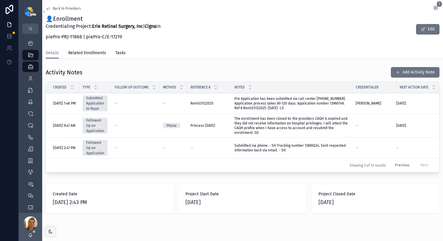
scroll to position [252, 0]
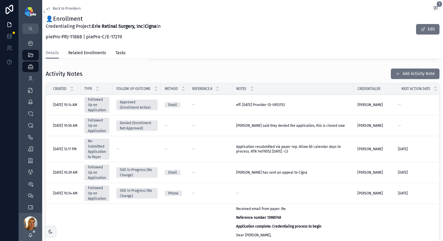
click at [264, 154] on span "Application resubmitted via payer rep. Allow 60 calendar days to process. ATN 1…" at bounding box center [289, 149] width 106 height 9
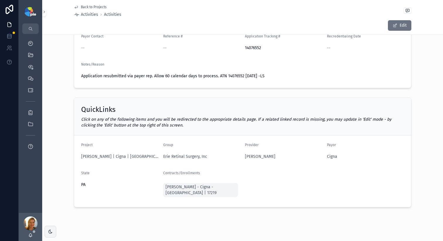
scroll to position [89, 0]
drag, startPoint x: 224, startPoint y: 76, endPoint x: 240, endPoint y: 74, distance: 16.0
click at [240, 74] on span "Application resubmitted via payer rep. Allow 60 calendar days to process. ATN 1…" at bounding box center [173, 75] width 184 height 5
copy span "14076552"
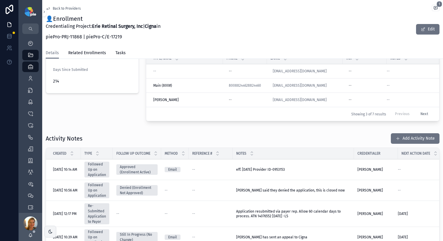
scroll to position [187, 0]
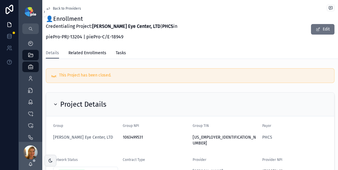
scroll to position [203, 0]
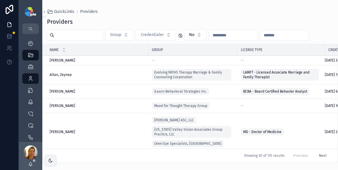
drag, startPoint x: 0, startPoint y: 0, endPoint x: 71, endPoint y: 35, distance: 79.6
click at [70, 31] on div "Group Credentialer No" at bounding box center [189, 34] width 295 height 11
click at [71, 35] on input "scrollable content" at bounding box center [78, 35] width 48 height 8
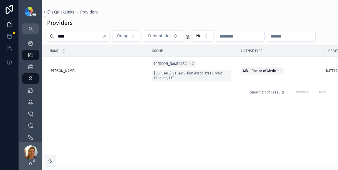
type input "****"
click at [77, 71] on div "[PERSON_NAME] [PERSON_NAME][GEOGRAPHIC_DATA]" at bounding box center [97, 71] width 95 height 5
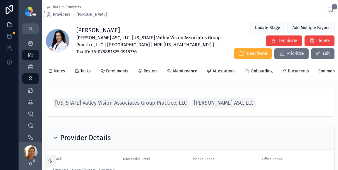
scroll to position [0, 123]
click at [211, 72] on span "Attestations" at bounding box center [222, 71] width 23 height 6
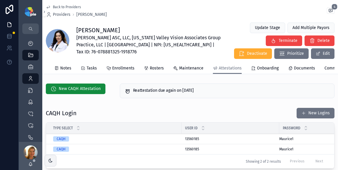
click at [0, 0] on icon "scrollable content" at bounding box center [0, 0] width 0 height 0
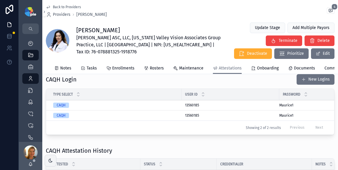
scroll to position [24, 0]
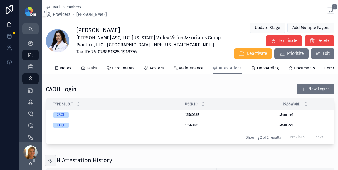
click at [0, 0] on icon "scrollable content" at bounding box center [0, 0] width 0 height 0
drag, startPoint x: 77, startPoint y: 28, endPoint x: 116, endPoint y: 28, distance: 39.6
click at [116, 28] on h1 "[PERSON_NAME]" at bounding box center [148, 30] width 145 height 8
copy h1 "[PERSON_NAME]"
click at [61, 14] on span "Providers" at bounding box center [62, 15] width 18 height 6
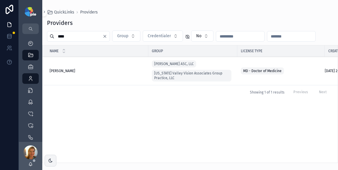
click at [70, 36] on input "****" at bounding box center [78, 36] width 48 height 8
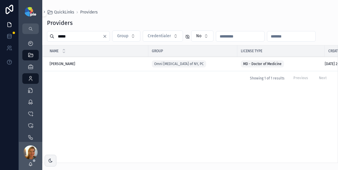
type input "*****"
click at [65, 68] on td "[PERSON_NAME], [PERSON_NAME], [PERSON_NAME]" at bounding box center [96, 64] width 106 height 14
click at [68, 62] on span "[PERSON_NAME]" at bounding box center [63, 64] width 26 height 5
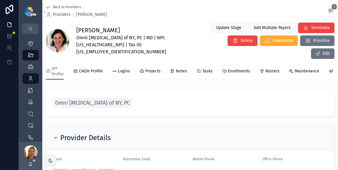
click at [239, 68] on span "Enrollments" at bounding box center [239, 71] width 22 height 6
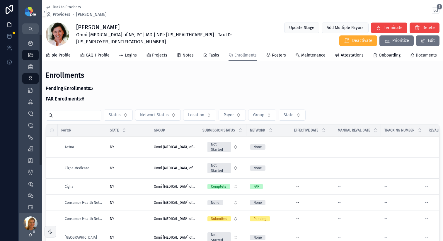
click at [154, 53] on span "Projects" at bounding box center [159, 56] width 15 height 6
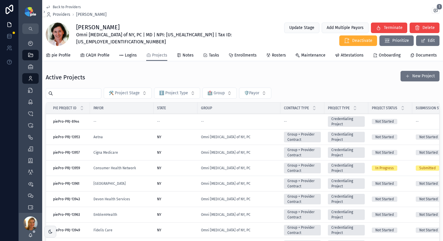
click at [170, 170] on td "NY" at bounding box center [176, 169] width 44 height 16
click at [170, 170] on div "NY" at bounding box center [175, 168] width 37 height 5
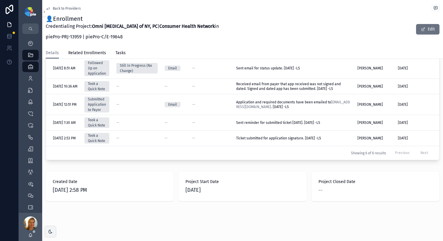
scroll to position [192, 0]
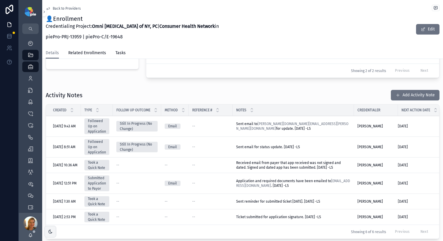
click at [337, 99] on button "Add Activity Note" at bounding box center [415, 95] width 49 height 11
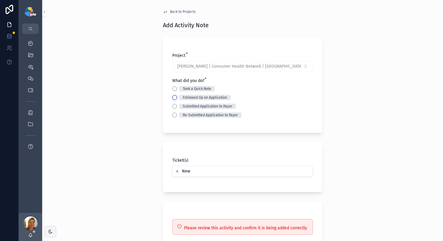
click at [174, 97] on button "Followed Up on Application" at bounding box center [174, 97] width 5 height 5
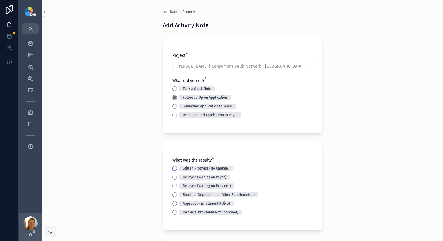
click at [174, 169] on button "Still In Progress (No Change)" at bounding box center [174, 168] width 5 height 5
click at [180, 89] on span "Took a Quick Note" at bounding box center [197, 88] width 35 height 5
click at [177, 89] on button "Took a Quick Note" at bounding box center [174, 89] width 5 height 5
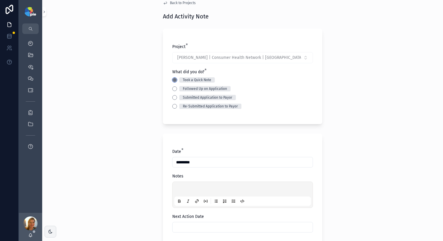
scroll to position [10, 0]
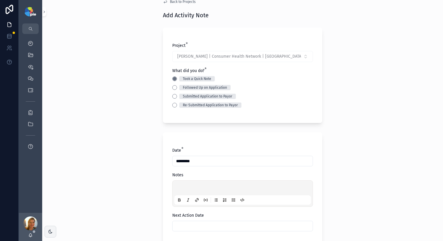
drag, startPoint x: 195, startPoint y: 181, endPoint x: 196, endPoint y: 184, distance: 3.2
click at [195, 170] on div "scrollable content" at bounding box center [242, 194] width 141 height 26
click at [196, 170] on div "scrollable content" at bounding box center [243, 194] width 137 height 22
click at [197, 170] on p "scrollable content" at bounding box center [244, 189] width 137 height 6
click at [224, 170] on p "**********" at bounding box center [244, 189] width 137 height 6
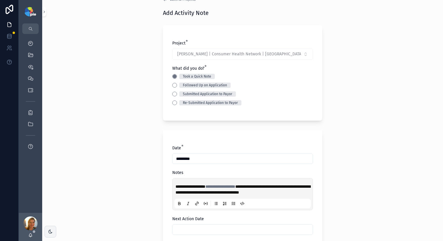
scroll to position [73, 0]
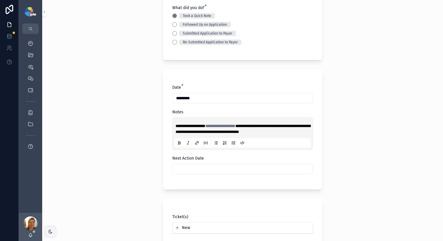
click at [218, 169] on input "scrollable content" at bounding box center [243, 169] width 140 height 8
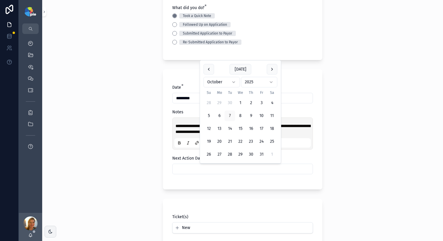
click at [219, 131] on button "13" at bounding box center [219, 129] width 11 height 11
type input "**********"
click at [115, 143] on div "**********" at bounding box center [242, 47] width 401 height 241
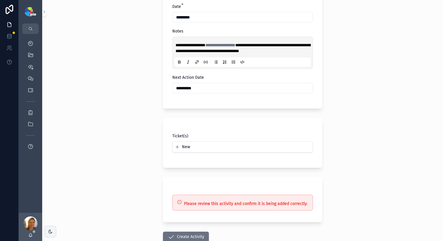
scroll to position [193, 0]
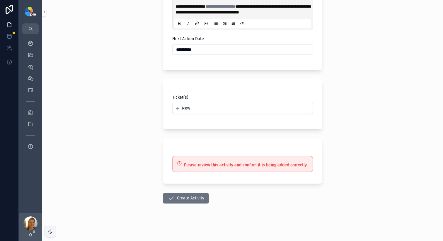
click at [194, 170] on button "Create Activity" at bounding box center [186, 198] width 46 height 11
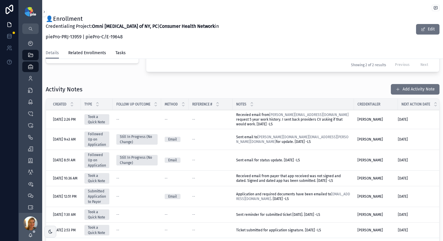
scroll to position [155, 0]
